Goal: Information Seeking & Learning: Find specific fact

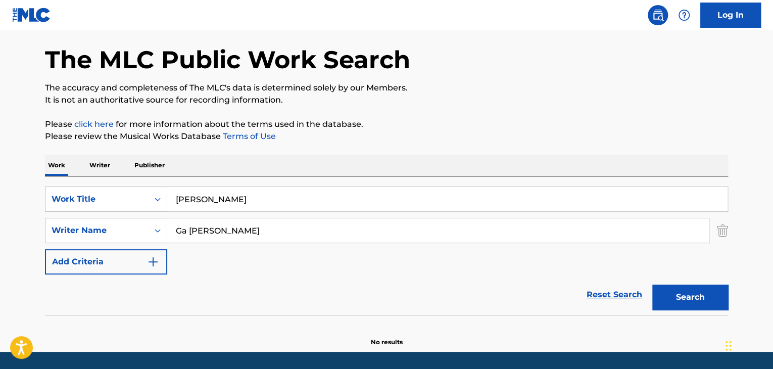
drag, startPoint x: 390, startPoint y: 197, endPoint x: 122, endPoint y: 174, distance: 268.8
click at [123, 175] on div "Work Writer Publisher SearchWithCriteria1e942cf1-ca40-45ea-9861-4a2984553e66 Wo…" at bounding box center [386, 251] width 683 height 192
paste input "Eodireul Bogo Isseosingayo Ga [PERSON_NAME] 1"
drag, startPoint x: 297, startPoint y: 199, endPoint x: 455, endPoint y: 210, distance: 158.1
click at [439, 208] on input "Eodireul Bogo Isseosingayo Ga [PERSON_NAME] 1" at bounding box center [447, 199] width 561 height 24
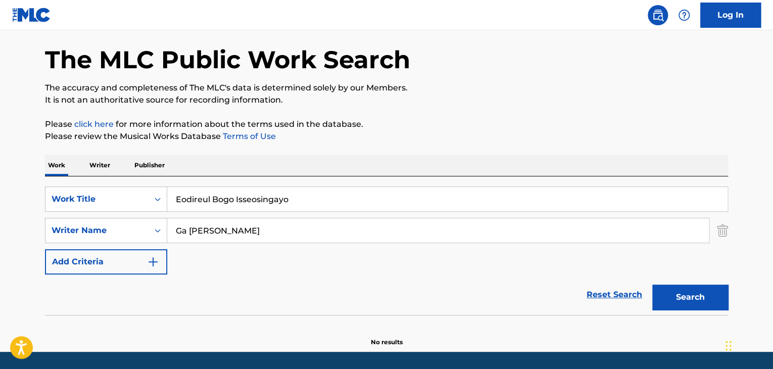
type input "Eodireul Bogo Isseosingayo"
drag, startPoint x: 303, startPoint y: 233, endPoint x: 64, endPoint y: 214, distance: 239.9
click at [64, 214] on div "SearchWithCriteria1e942cf1-ca40-45ea-9861-4a2984553e66 Work Title Eodireul Bogo…" at bounding box center [386, 231] width 683 height 88
paste input "1"
type input "Ga [PERSON_NAME]"
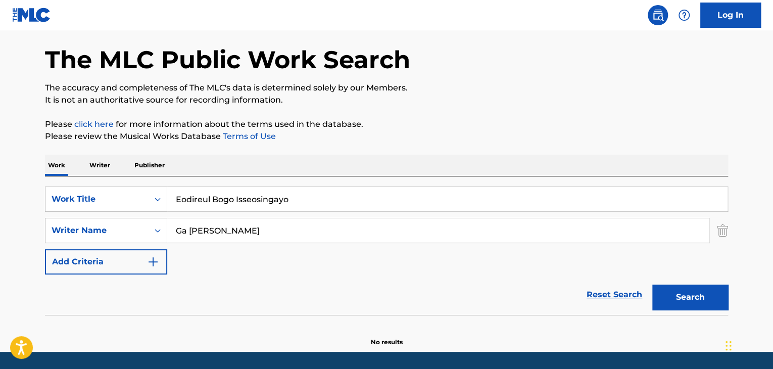
click at [688, 290] on button "Search" at bounding box center [691, 297] width 76 height 25
drag, startPoint x: 350, startPoint y: 240, endPoint x: 2, endPoint y: 229, distance: 348.5
click at [53, 231] on div "SearchWithCriteria7816d8f7-254c-44c6-b430-b30785f0f0ec Writer Name [PERSON_NAME]" at bounding box center [386, 230] width 683 height 25
click at [690, 291] on button "Search" at bounding box center [691, 297] width 76 height 25
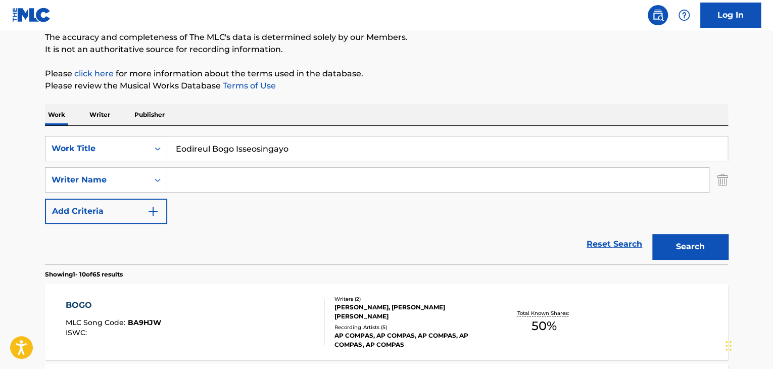
scroll to position [89, 0]
